Goal: Task Accomplishment & Management: Complete application form

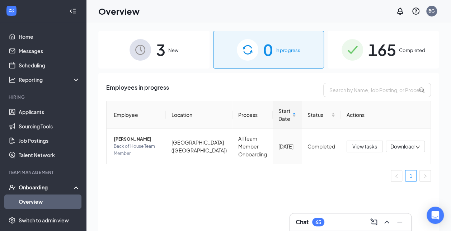
click at [167, 43] on div "3 New" at bounding box center [153, 50] width 111 height 38
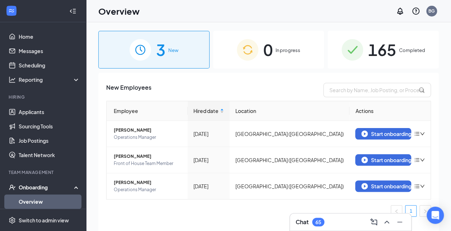
click at [325, 47] on div "3 New 0 In progress 165 Completed" at bounding box center [268, 50] width 340 height 38
click at [275, 54] on div "0 In progress" at bounding box center [268, 50] width 111 height 38
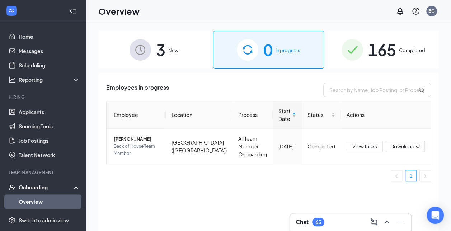
click at [363, 53] on div "165 Completed" at bounding box center [382, 50] width 111 height 38
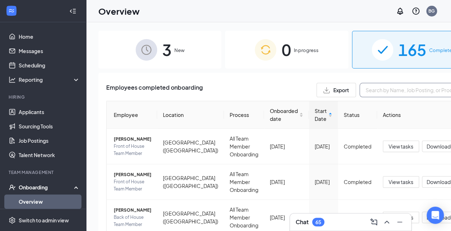
click at [359, 97] on input "text" at bounding box center [413, 90] width 108 height 14
click at [281, 46] on span "0" at bounding box center [285, 49] width 9 height 25
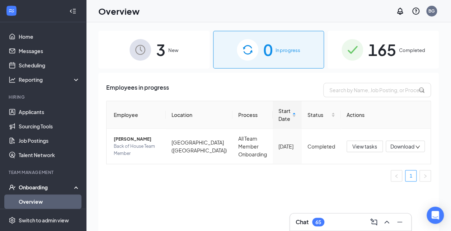
click at [363, 58] on div "165 Completed" at bounding box center [382, 50] width 111 height 38
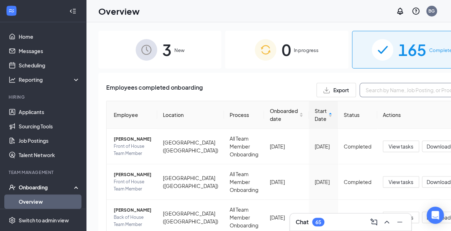
click at [359, 88] on input "text" at bounding box center [413, 90] width 108 height 14
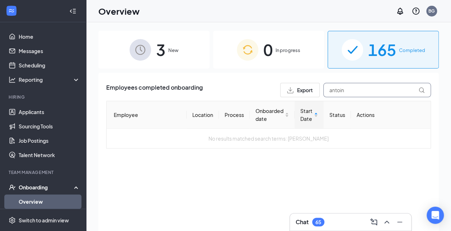
type input "antoin"
click at [198, 41] on div "3 New" at bounding box center [153, 50] width 111 height 38
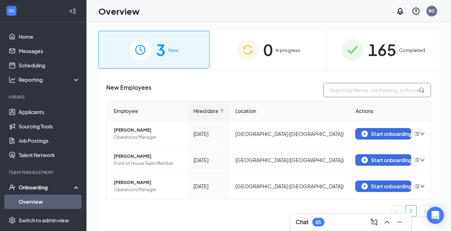
click at [364, 91] on input "text" at bounding box center [377, 90] width 108 height 14
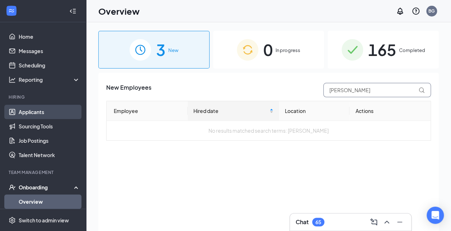
type input "[PERSON_NAME]"
click at [56, 112] on link "Applicants" at bounding box center [49, 112] width 61 height 14
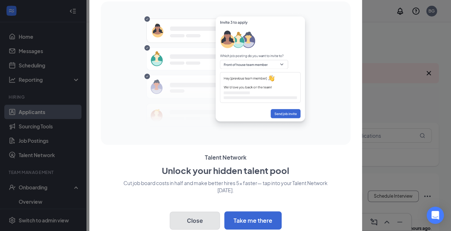
click at [214, 218] on button "Close" at bounding box center [195, 221] width 50 height 18
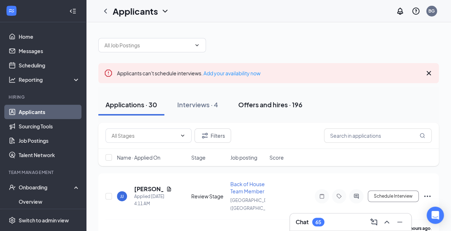
click at [282, 105] on div "Offers and hires · 196" at bounding box center [270, 104] width 64 height 9
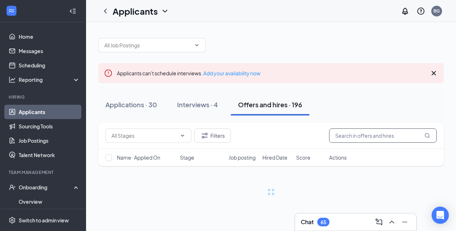
click at [342, 130] on input "text" at bounding box center [383, 135] width 108 height 14
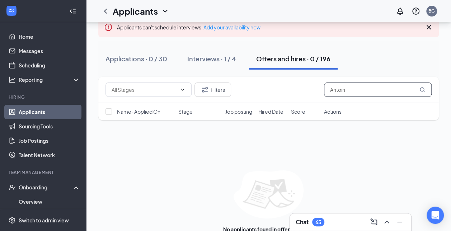
scroll to position [49, 0]
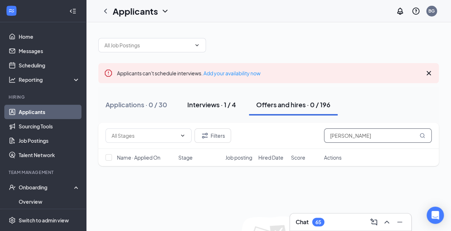
type input "[PERSON_NAME]"
click at [216, 105] on div "Interviews · 1 / 4" at bounding box center [211, 104] width 49 height 9
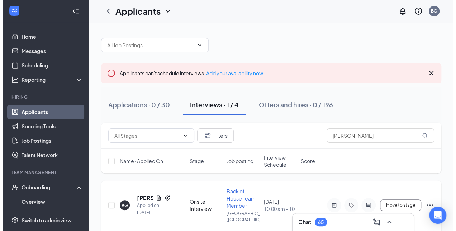
scroll to position [19, 0]
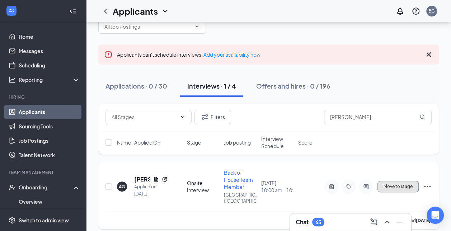
click at [397, 184] on span "Move to stage" at bounding box center [397, 186] width 29 height 5
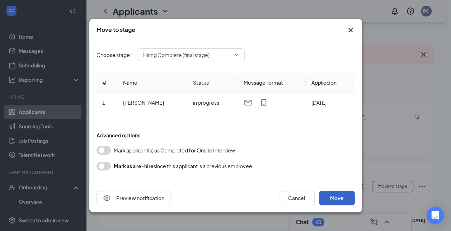
click at [345, 198] on button "Move" at bounding box center [337, 198] width 36 height 14
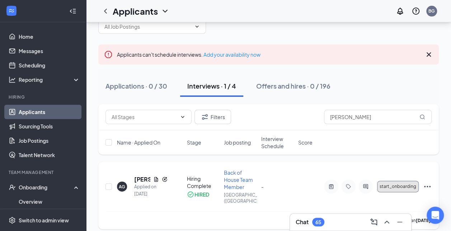
click at [394, 184] on span "start_onboarding" at bounding box center [397, 186] width 37 height 5
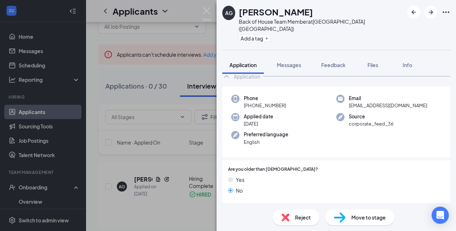
scroll to position [149, 0]
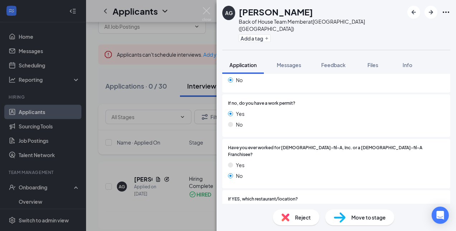
click at [366, 215] on span "Move to stage" at bounding box center [368, 217] width 34 height 8
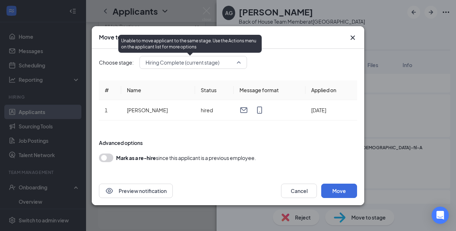
click at [229, 61] on span "Hiring Complete (current stage)" at bounding box center [190, 62] width 89 height 11
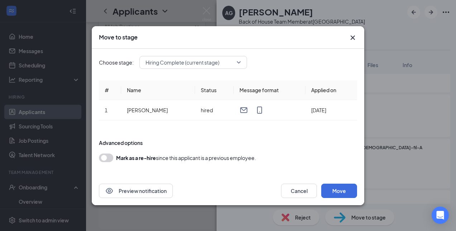
click at [388, 37] on div "Move to stage Choose stage: Hiring Complete (current stage) 3256558 3256561 App…" at bounding box center [228, 115] width 456 height 231
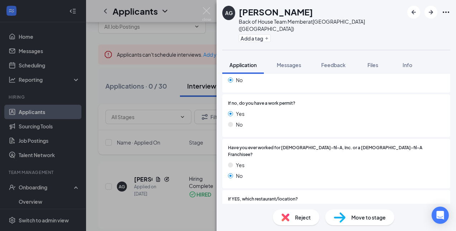
click at [367, 222] on div "Move to stage" at bounding box center [359, 217] width 69 height 16
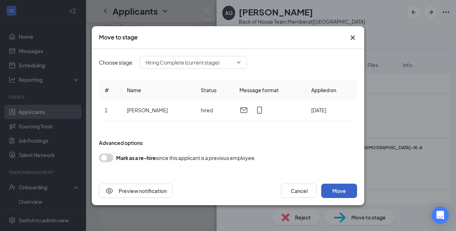
click at [348, 188] on button "Move" at bounding box center [339, 191] width 36 height 14
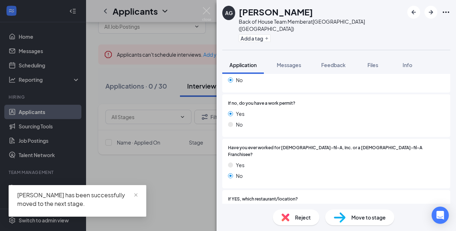
click at [212, 13] on div "AG [PERSON_NAME] Back of House Team Member at [GEOGRAPHIC_DATA] ([GEOGRAPHIC_DA…" at bounding box center [228, 115] width 456 height 231
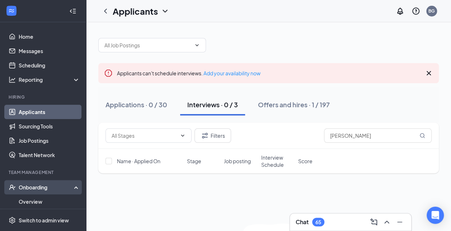
click at [56, 190] on div "Onboarding" at bounding box center [46, 187] width 55 height 7
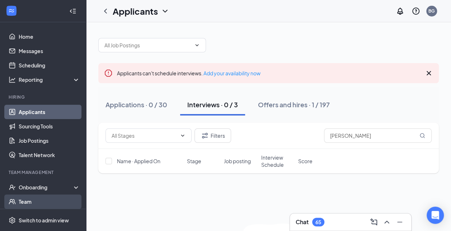
click at [58, 199] on link "Team" at bounding box center [49, 201] width 61 height 14
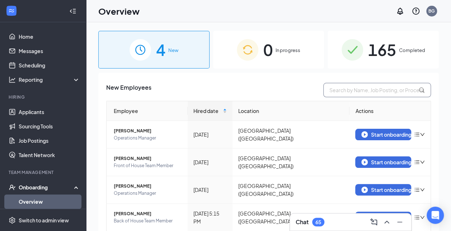
click at [332, 86] on input "text" at bounding box center [377, 90] width 108 height 14
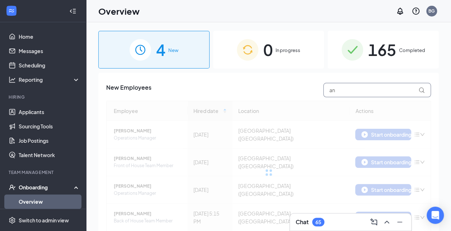
type input "an"
click at [363, 117] on div at bounding box center [268, 172] width 324 height 143
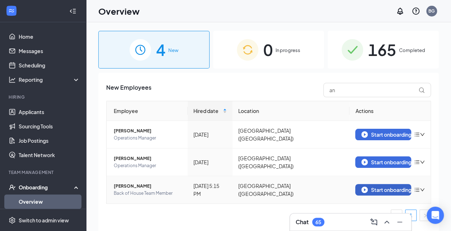
click at [386, 189] on div "Start onboarding" at bounding box center [383, 189] width 44 height 6
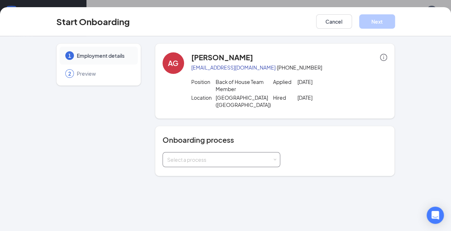
click at [244, 156] on div "Select a process" at bounding box center [219, 159] width 105 height 7
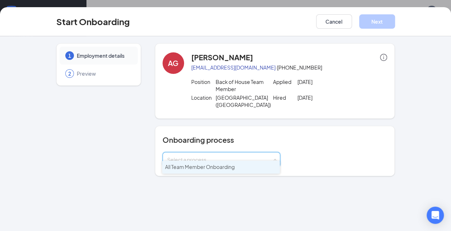
click at [242, 170] on li "All Team Member Onboarding" at bounding box center [221, 167] width 118 height 13
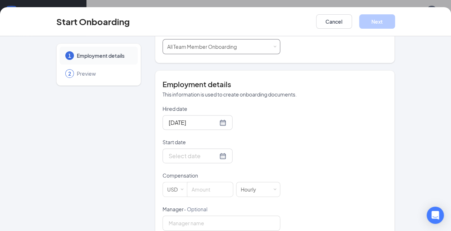
scroll to position [115, 0]
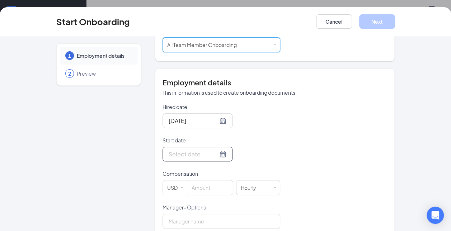
click at [214, 149] on div at bounding box center [197, 153] width 58 height 9
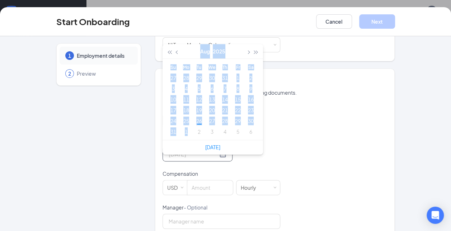
type input "Sep 3, 2025"
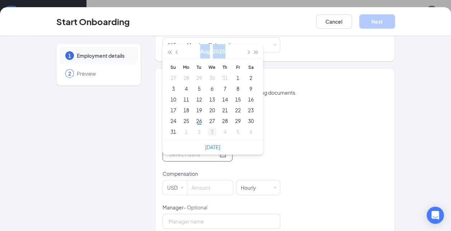
drag, startPoint x: 214, startPoint y: 147, endPoint x: 210, endPoint y: 128, distance: 18.7
click at [210, 147] on div "Aug 2025 Su Mo Tu We Th Fr Sa 27 28 29 30 31 1 2 3 4 5 6 7 8 9 10 11 12 13 14 1…" at bounding box center [221, 154] width 118 height 15
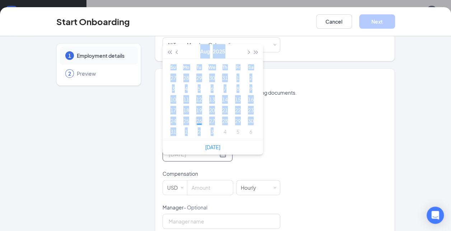
type input "[DATE]"
drag, startPoint x: 210, startPoint y: 128, endPoint x: 196, endPoint y: 113, distance: 20.8
click at [196, 117] on div "26" at bounding box center [199, 121] width 9 height 9
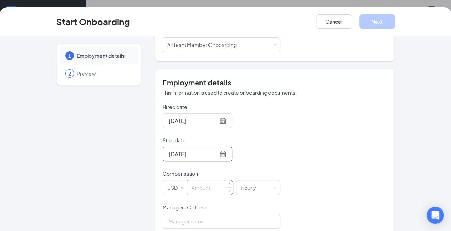
click at [208, 180] on input at bounding box center [210, 187] width 46 height 14
click at [98, 123] on div "1 Employment details 2 Preview" at bounding box center [98, 138] width 85 height 418
drag, startPoint x: 98, startPoint y: 123, endPoint x: 71, endPoint y: 124, distance: 26.2
click at [71, 124] on div "1 Employment details 2 Preview" at bounding box center [98, 138] width 85 height 418
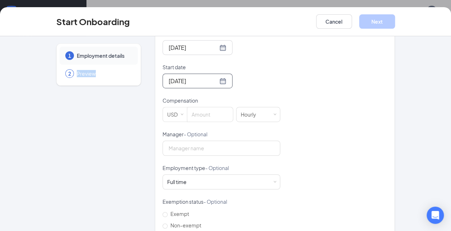
scroll to position [189, 0]
click at [120, 57] on span "Employment details" at bounding box center [104, 55] width 54 height 7
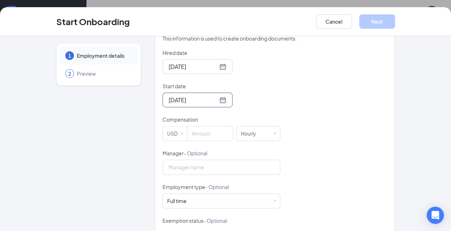
scroll to position [168, 0]
click at [211, 128] on input at bounding box center [210, 134] width 46 height 14
click at [58, 128] on div "1 Employment details 2 Preview" at bounding box center [98, 84] width 85 height 418
click at [341, 21] on button "Cancel" at bounding box center [334, 21] width 36 height 14
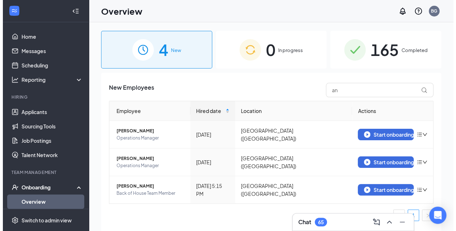
scroll to position [0, 0]
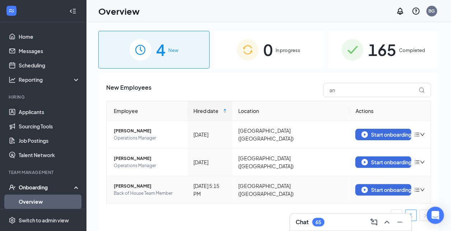
click at [129, 183] on span "[PERSON_NAME]" at bounding box center [148, 185] width 68 height 7
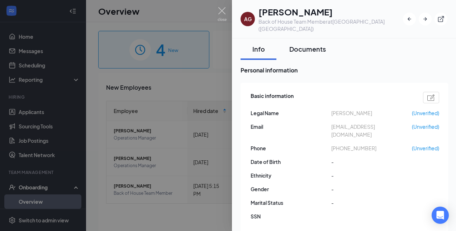
click at [301, 44] on div "Documents" at bounding box center [307, 48] width 37 height 9
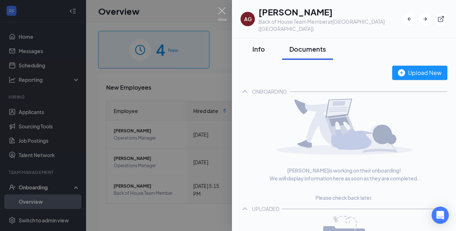
scroll to position [0, 0]
click at [259, 44] on div "Info" at bounding box center [259, 48] width 22 height 9
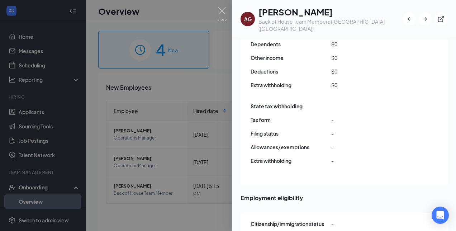
scroll to position [625, 0]
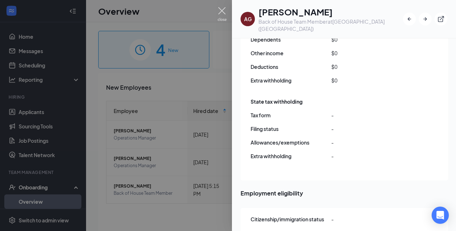
click at [220, 12] on img at bounding box center [222, 14] width 9 height 14
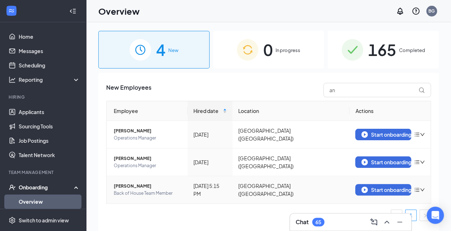
click at [418, 188] on icon "bars" at bounding box center [416, 190] width 5 height 4
click at [422, 188] on icon "down" at bounding box center [422, 189] width 4 height 3
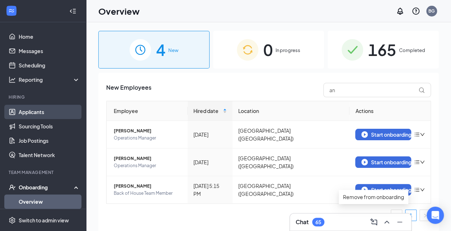
click at [33, 116] on link "Applicants" at bounding box center [49, 112] width 61 height 14
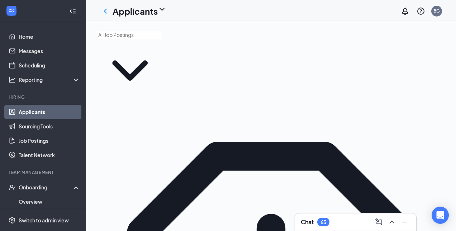
type input "ant"
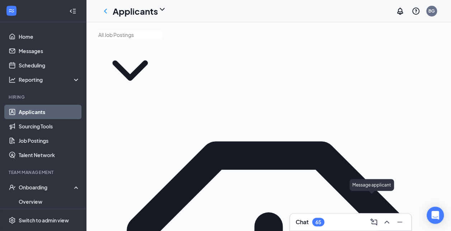
type input "antoin"
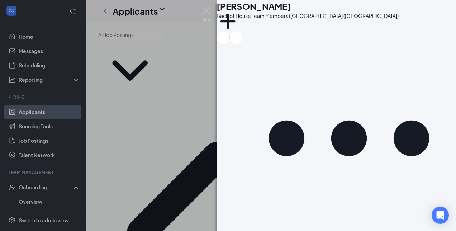
scroll to position [301, 0]
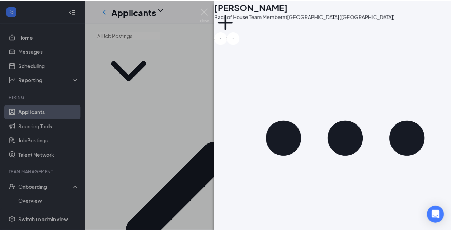
scroll to position [222, 0]
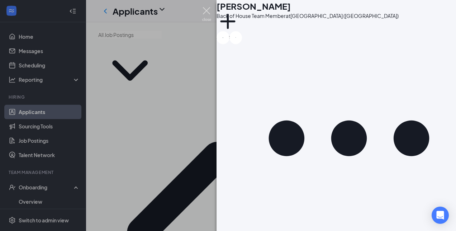
click at [206, 11] on img at bounding box center [206, 14] width 9 height 14
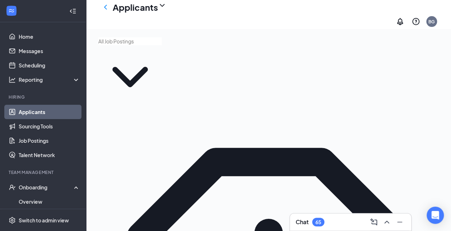
scroll to position [19, 0]
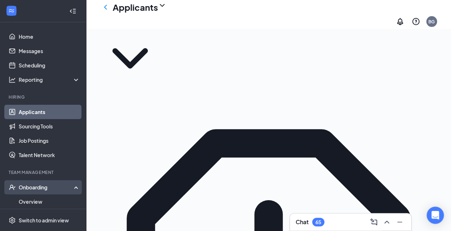
click at [40, 185] on div "Onboarding" at bounding box center [46, 187] width 55 height 7
click at [42, 185] on div "Onboarding" at bounding box center [46, 187] width 55 height 7
click at [48, 202] on link "Overview" at bounding box center [49, 201] width 61 height 14
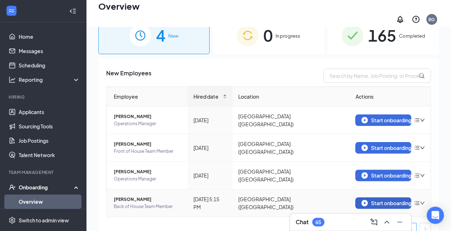
click at [368, 200] on div "Start onboarding" at bounding box center [383, 203] width 44 height 6
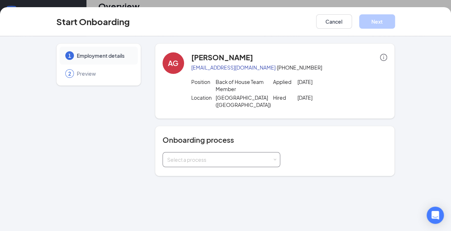
click at [242, 152] on div "Select a process" at bounding box center [221, 159] width 108 height 14
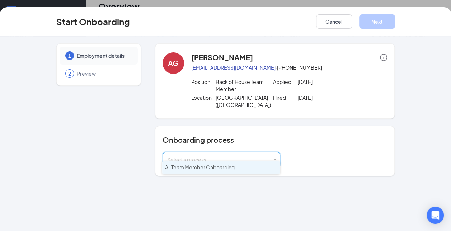
click at [252, 163] on li "All Team Member Onboarding" at bounding box center [221, 167] width 118 height 13
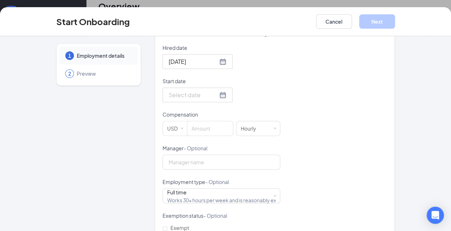
scroll to position [174, 0]
click at [213, 90] on div at bounding box center [197, 94] width 58 height 9
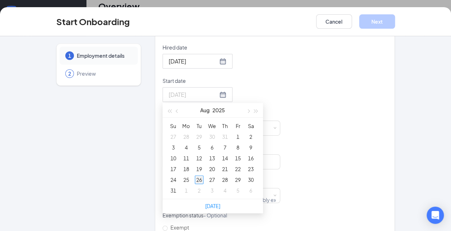
type input "[DATE]"
click at [196, 175] on div "26" at bounding box center [199, 179] width 9 height 9
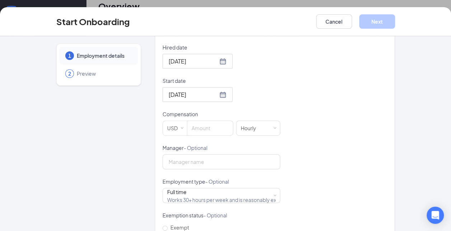
scroll to position [229, 0]
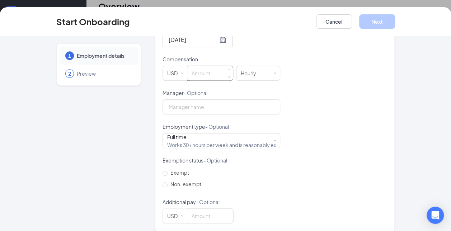
click at [207, 66] on input at bounding box center [210, 73] width 46 height 14
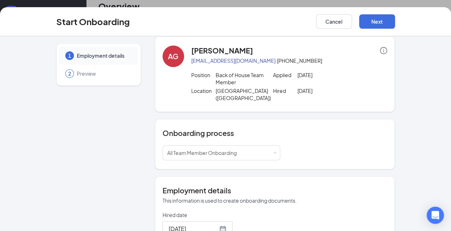
scroll to position [0, 0]
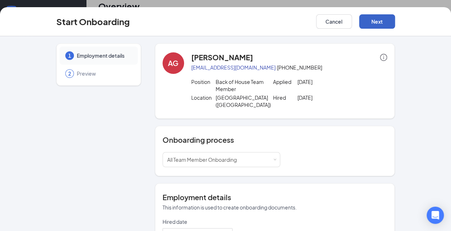
type input "13"
click at [387, 26] on button "Next" at bounding box center [377, 21] width 36 height 14
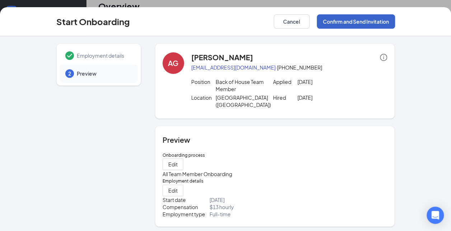
click at [387, 26] on button "Confirm and Send Invitation" at bounding box center [356, 21] width 78 height 14
